Goal: Information Seeking & Learning: Learn about a topic

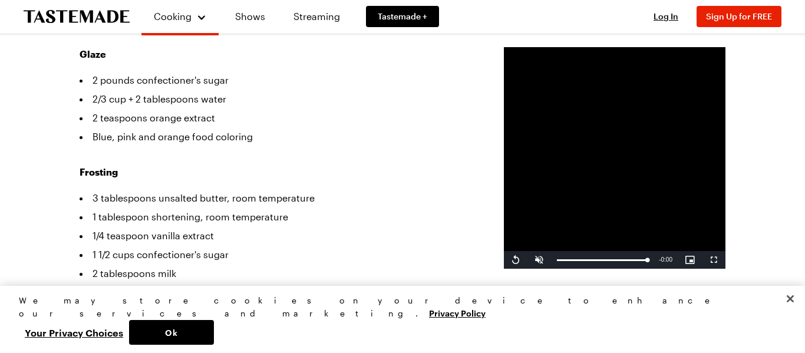
scroll to position [520, 0]
click at [408, 126] on div "Prep Time: 30 min Cook Time: 20 min Servings: 6 Scale Average Units: Imperial I…" at bounding box center [403, 334] width 646 height 1281
click at [348, 131] on li "Blue, pink and orange food coloring" at bounding box center [274, 136] width 389 height 19
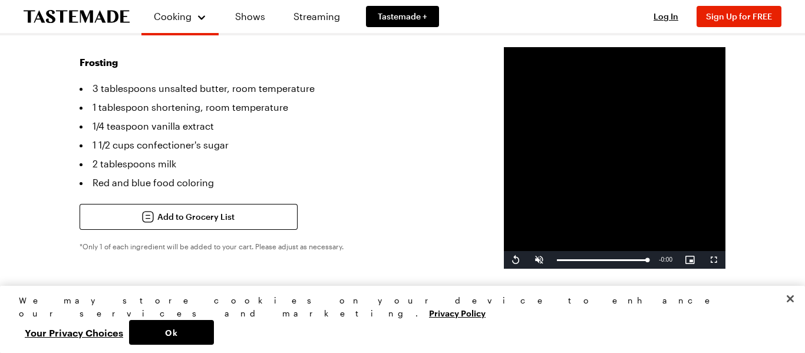
scroll to position [629, 0]
click at [790, 312] on button "Close" at bounding box center [790, 299] width 26 height 26
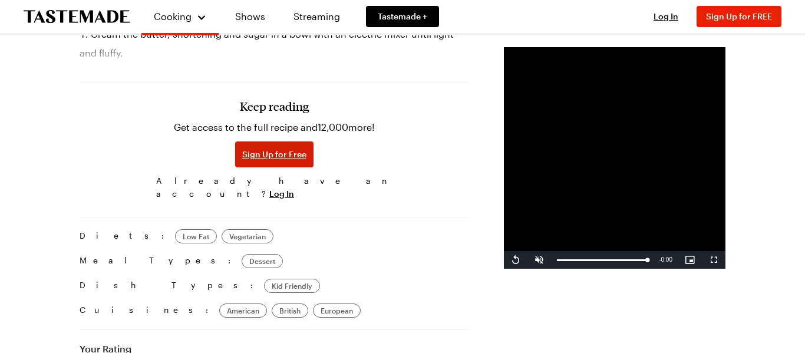
scroll to position [930, 0]
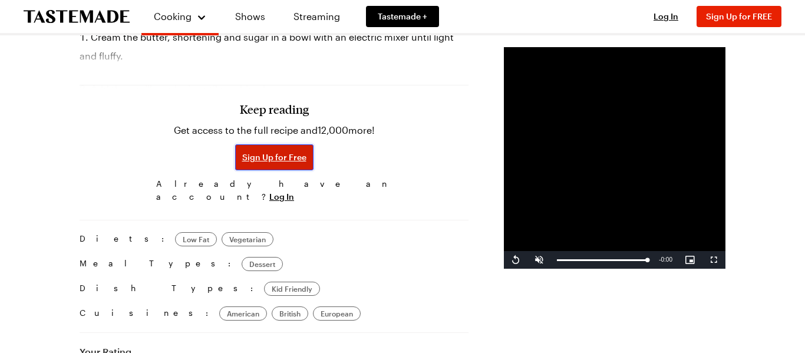
click at [242, 160] on span "Sign Up for Free" at bounding box center [274, 157] width 64 height 12
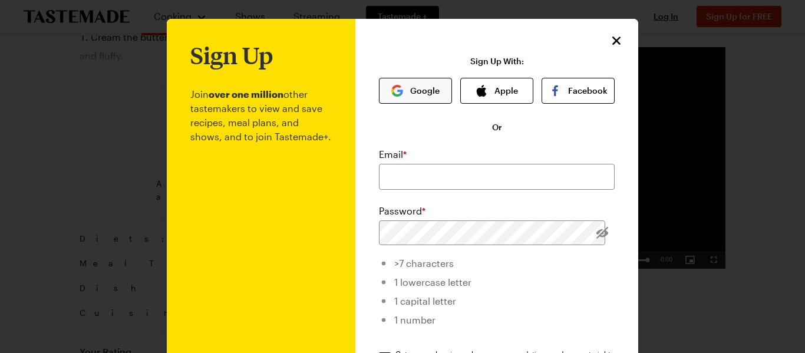
click at [400, 92] on img "button" at bounding box center [397, 91] width 12 height 12
click at [397, 95] on img "button" at bounding box center [397, 91] width 12 height 12
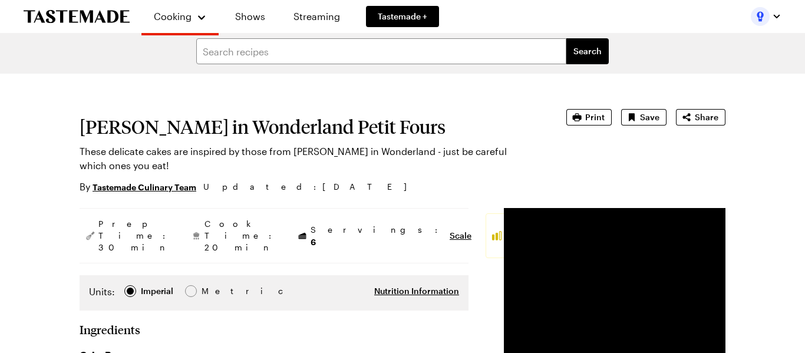
scroll to position [7, 0]
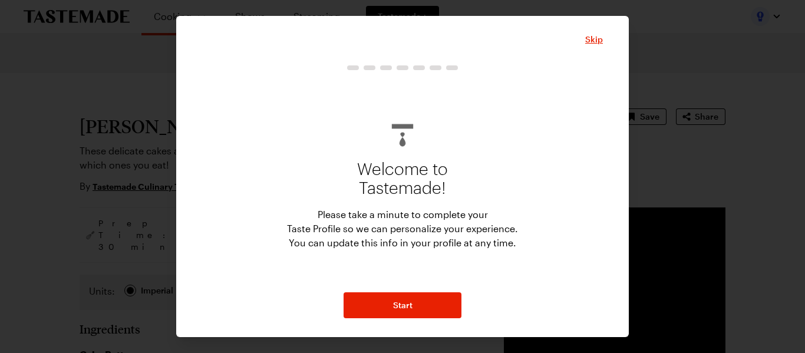
type textarea "x"
click at [589, 35] on span "Skip" at bounding box center [594, 40] width 18 height 12
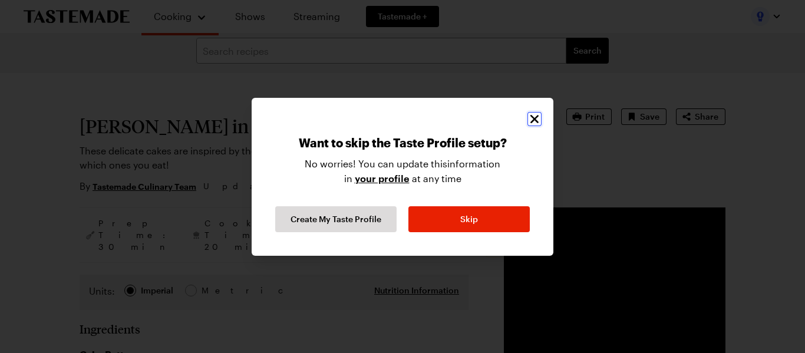
click at [537, 114] on icon "Close" at bounding box center [534, 119] width 14 height 14
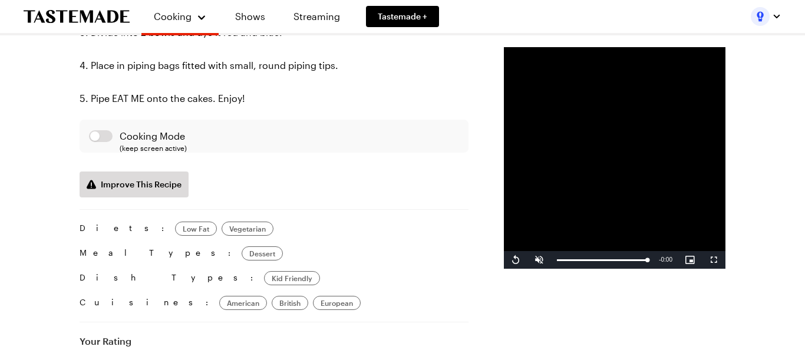
scroll to position [1616, 0]
